Goal: Information Seeking & Learning: Learn about a topic

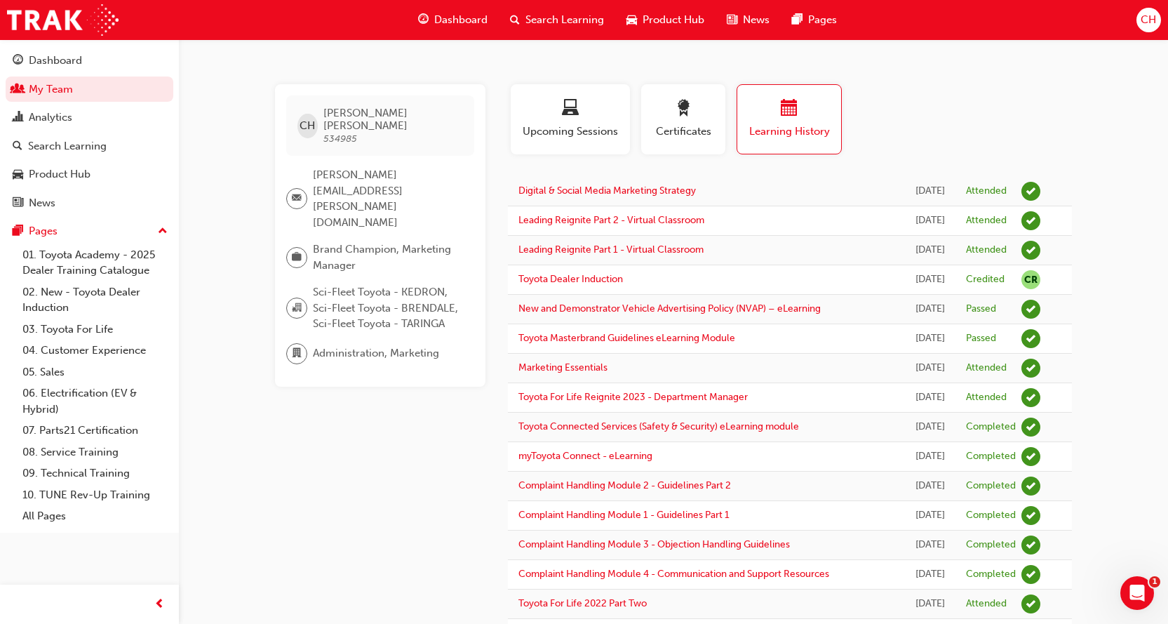
click at [524, 18] on div "Search Learning" at bounding box center [557, 20] width 116 height 29
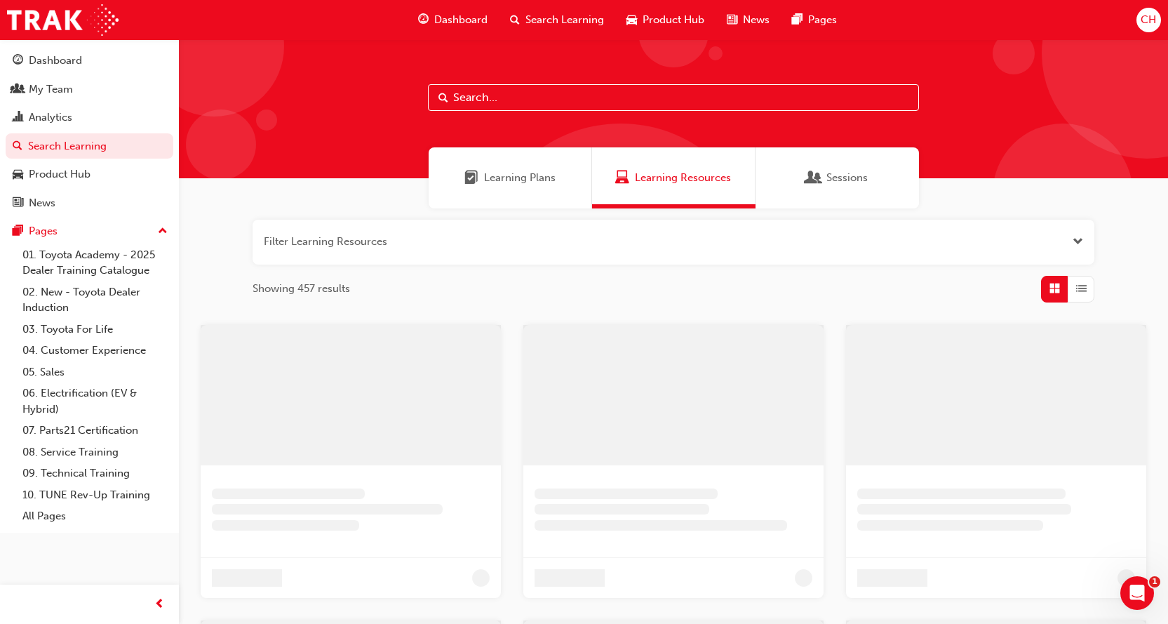
click at [480, 103] on input "text" at bounding box center [673, 97] width 491 height 27
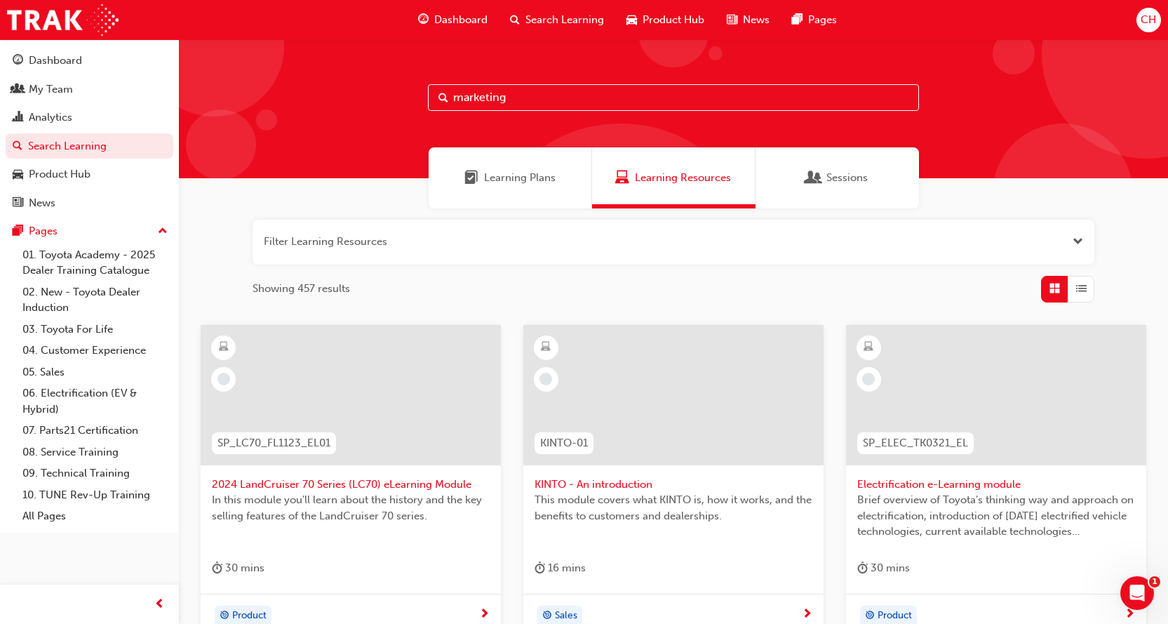
type input "marketing"
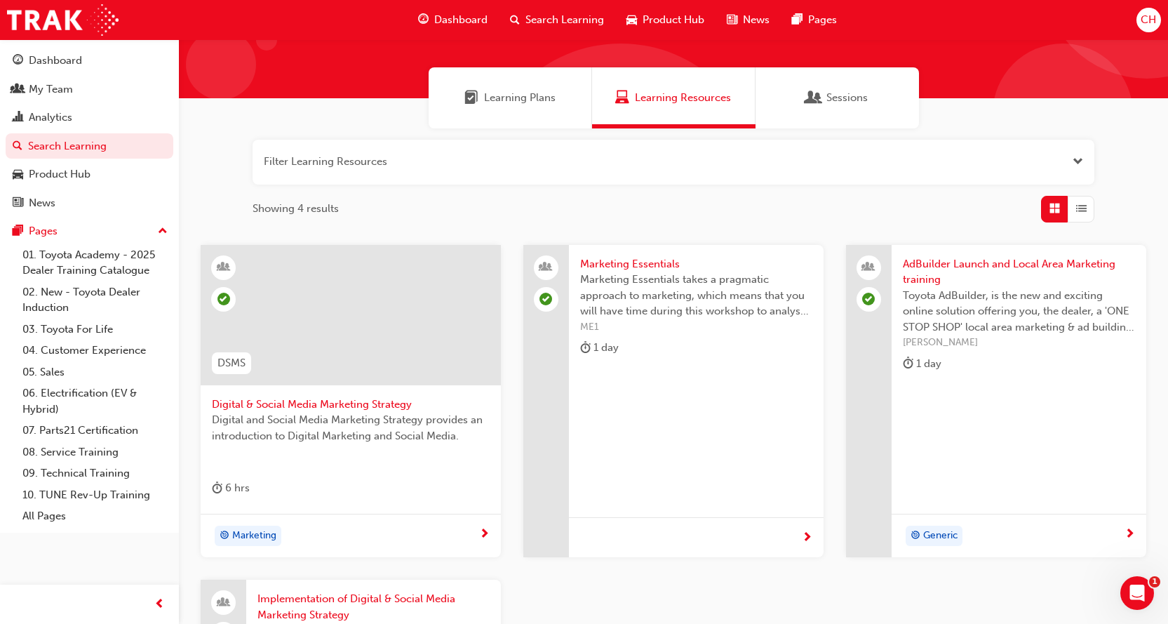
scroll to position [140, 0]
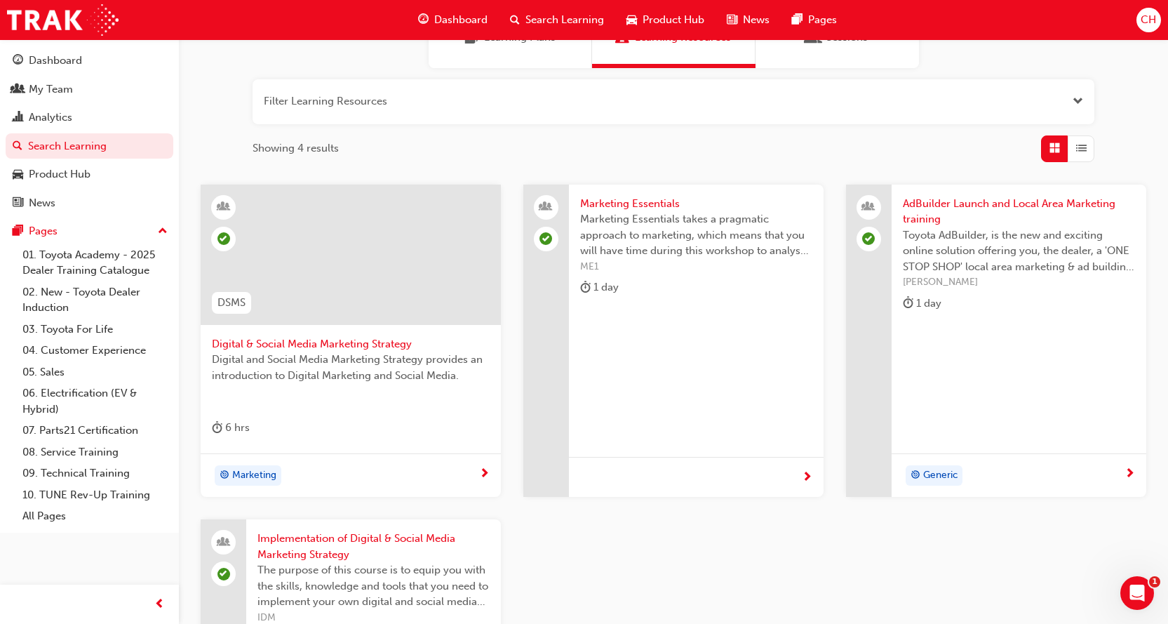
click at [648, 201] on span "Marketing Essentials" at bounding box center [696, 204] width 232 height 16
